Goal: Information Seeking & Learning: Learn about a topic

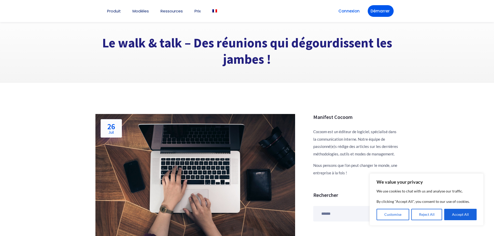
scroll to position [52, 0]
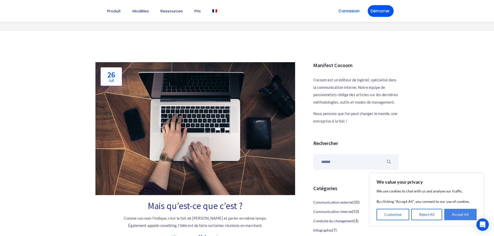
click at [459, 216] on button "Accept All" at bounding box center [460, 214] width 32 height 11
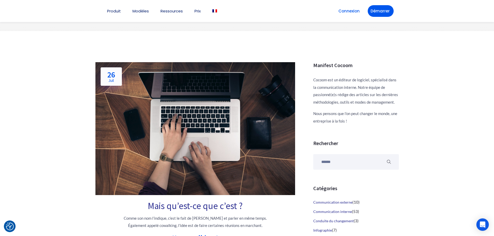
scroll to position [66, 0]
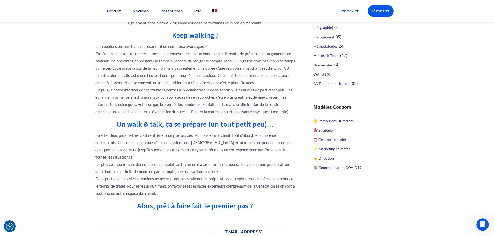
scroll to position [273, 0]
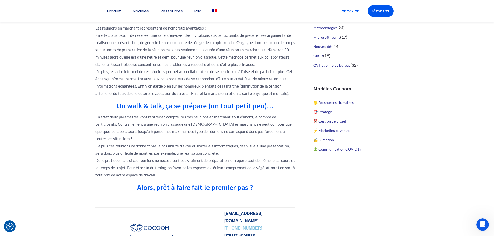
click at [160, 89] on p "Les réunions en marchant représentent de nombreux avantages ! En effet, plus be…" at bounding box center [195, 60] width 200 height 73
click at [130, 73] on p "Les réunions en marchant représentent de nombreux avantages ! En effet, plus be…" at bounding box center [195, 60] width 200 height 73
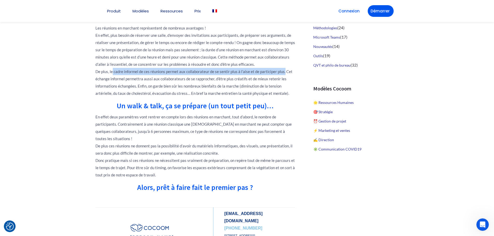
drag, startPoint x: 111, startPoint y: 72, endPoint x: 282, endPoint y: 73, distance: 171.0
click at [282, 73] on p "Les réunions en marchant représentent de nombreux avantages ! En effet, plus be…" at bounding box center [195, 60] width 200 height 73
copy p "e cadre informel de ces réunions permet aux collaborateur de se sentir plus à l…"
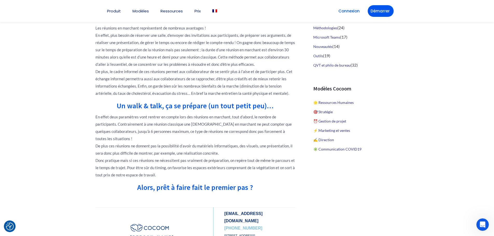
click at [212, 83] on p "Les réunions en marchant représentent de nombreux avantages ! En effet, plus be…" at bounding box center [195, 60] width 200 height 73
drag, startPoint x: 150, startPoint y: 73, endPoint x: 121, endPoint y: 72, distance: 29.3
click at [150, 73] on p "Les réunions en marchant représentent de nombreux avantages ! En effet, plus be…" at bounding box center [195, 60] width 200 height 73
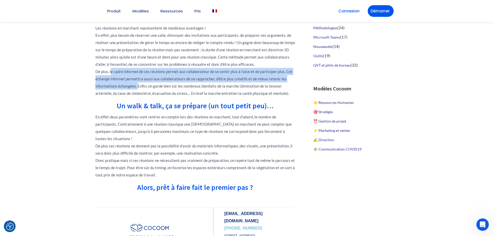
drag, startPoint x: 110, startPoint y: 70, endPoint x: 137, endPoint y: 88, distance: 32.0
click at [137, 88] on p "Les réunions en marchant représentent de nombreux avantages ! En effet, plus be…" at bounding box center [195, 60] width 200 height 73
copy p "le cadre informel de ces réunions permet aux collaborateur de se sentir plus à …"
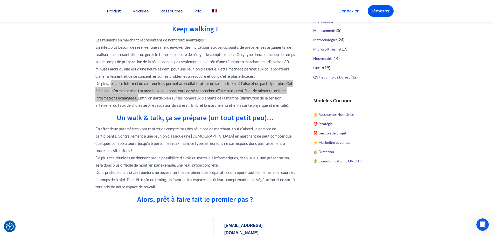
scroll to position [169, 0]
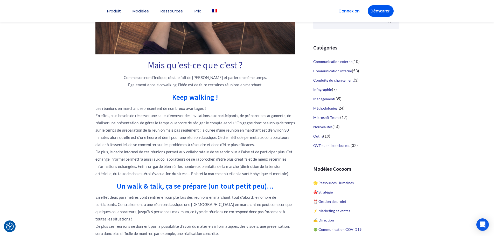
scroll to position [207, 0]
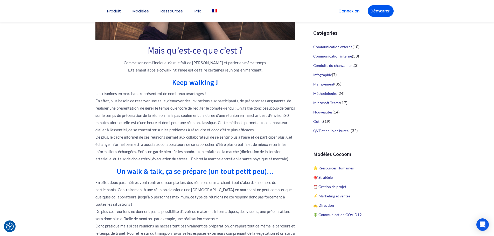
drag, startPoint x: 129, startPoint y: 181, endPoint x: 128, endPoint y: 183, distance: 2.7
click at [129, 181] on p "En effet deux paramètres vont rentrer en compte lors des réunions en marchant, …" at bounding box center [195, 211] width 200 height 65
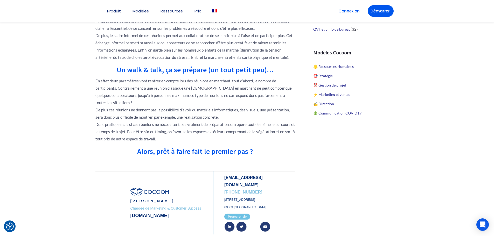
scroll to position [311, 0]
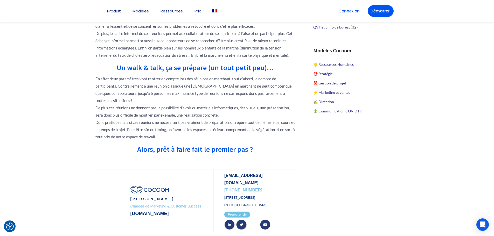
click at [217, 113] on p "En effet deux paramètres vont rentrer en compte lors des réunions en marchant, …" at bounding box center [195, 107] width 200 height 65
drag, startPoint x: 104, startPoint y: 123, endPoint x: 289, endPoint y: 135, distance: 185.1
click at [289, 135] on p "En effet deux paramètres vont rentrer en compte lors des réunions en marchant, …" at bounding box center [195, 107] width 200 height 65
click at [283, 143] on div "Mais qu’est-ce que c’est ? Comme son nom l’indique, c’est le fait de marcher et…" at bounding box center [195, 95] width 200 height 307
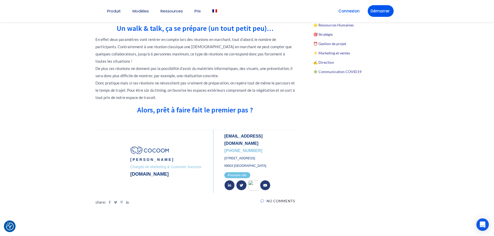
scroll to position [259, 0]
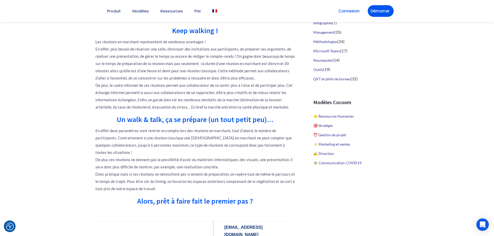
click at [237, 69] on p "Les réunions en marchant représentent de nombreux avantages ! En effet, plus be…" at bounding box center [195, 74] width 200 height 73
click at [169, 57] on p "Les réunions en marchant représentent de nombreux avantages ! En effet, plus be…" at bounding box center [195, 74] width 200 height 73
drag, startPoint x: 219, startPoint y: 69, endPoint x: 238, endPoint y: 80, distance: 22.0
click at [254, 80] on p "Les réunions en marchant représentent de nombreux avantages ! En effet, plus be…" at bounding box center [195, 74] width 200 height 73
copy p "Cette méthode permet aux collaborateurs d’aller à l’essentiel, de se concentrer…"
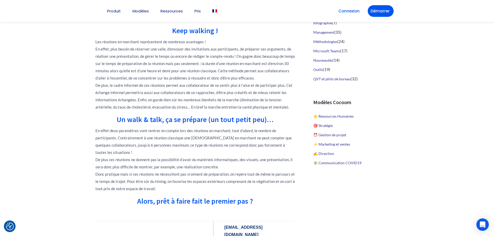
drag, startPoint x: 141, startPoint y: 87, endPoint x: 133, endPoint y: 88, distance: 7.8
click at [141, 87] on p "Les réunions en marchant représentent de nombreux avantages ! En effet, plus be…" at bounding box center [195, 74] width 200 height 73
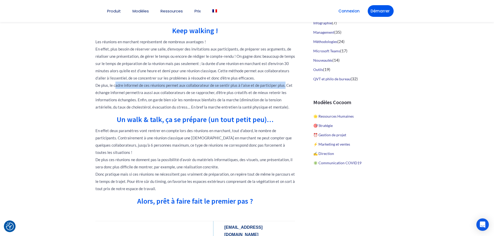
drag, startPoint x: 114, startPoint y: 86, endPoint x: 282, endPoint y: 87, distance: 168.4
click at [282, 87] on p "Les réunions en marchant représentent de nombreux avantages ! En effet, plus be…" at bounding box center [195, 74] width 200 height 73
copy p "cadre informel de ces réunions permet aux collaborateur de se sentir plus à l’a…"
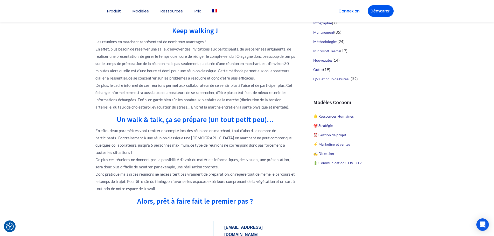
click at [211, 150] on p "En effet deux paramètres vont rentrer en compte lors des réunions en marchant, …" at bounding box center [195, 159] width 200 height 65
click at [179, 89] on p "Les réunions en marchant représentent de nombreux avantages ! En effet, plus be…" at bounding box center [195, 74] width 200 height 73
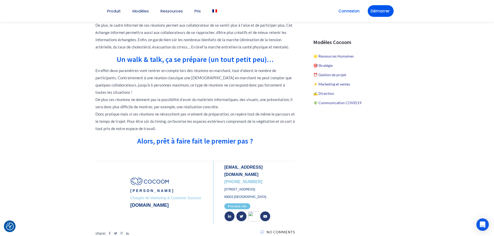
scroll to position [207, 0]
